Goal: Navigation & Orientation: Understand site structure

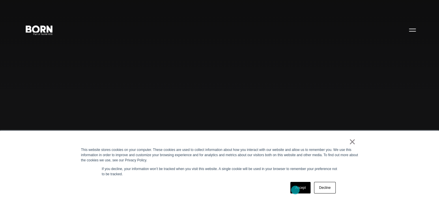
click at [295, 190] on link "Accept" at bounding box center [300, 188] width 21 height 12
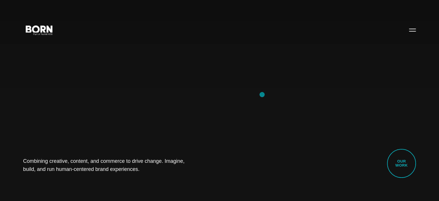
click at [262, 94] on div "Combining creative, content, and commerce to drive change. Imagine, build, and …" at bounding box center [219, 100] width 439 height 201
click at [86, 103] on div "Combining creative, content, and commerce to drive change. Imagine, build, and …" at bounding box center [219, 100] width 439 height 201
click at [220, 102] on div "Combining creative, content, and commerce to drive change. Imagine, build, and …" at bounding box center [219, 100] width 439 height 201
click at [412, 32] on button "Primary Menu" at bounding box center [413, 30] width 14 height 12
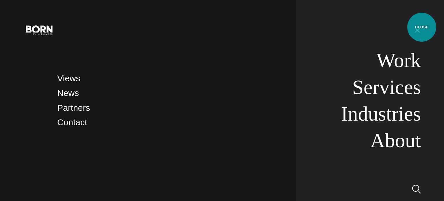
click at [421, 27] on button "Primary Menu" at bounding box center [417, 30] width 14 height 12
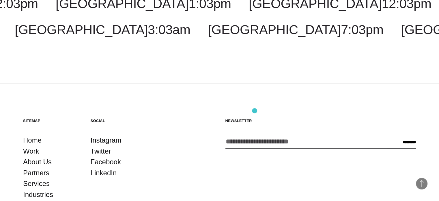
scroll to position [1514, 0]
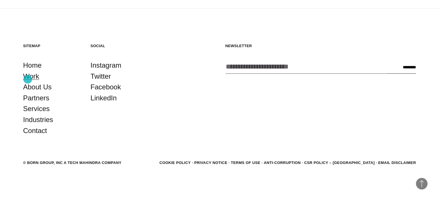
click at [28, 79] on link "Work" at bounding box center [31, 76] width 16 height 11
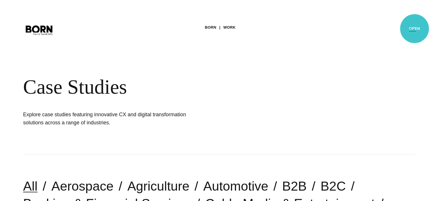
click at [415, 29] on button "Primary Menu" at bounding box center [413, 30] width 14 height 12
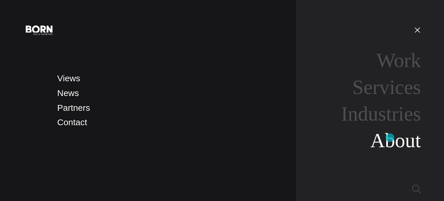
click at [390, 137] on link "About" at bounding box center [395, 140] width 51 height 22
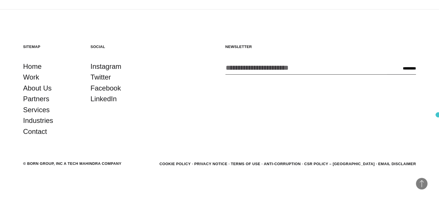
scroll to position [1979, 0]
